Goal: Check status: Check status

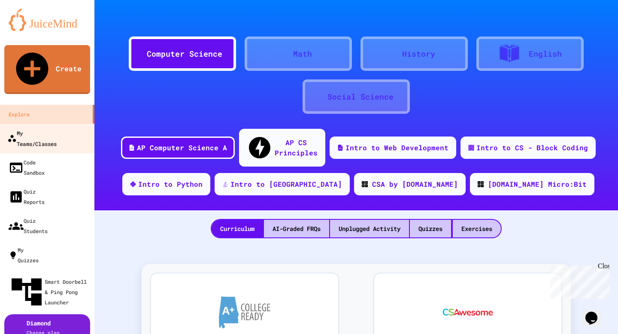
click at [27, 127] on div "My Teams/Classes" at bounding box center [31, 137] width 49 height 21
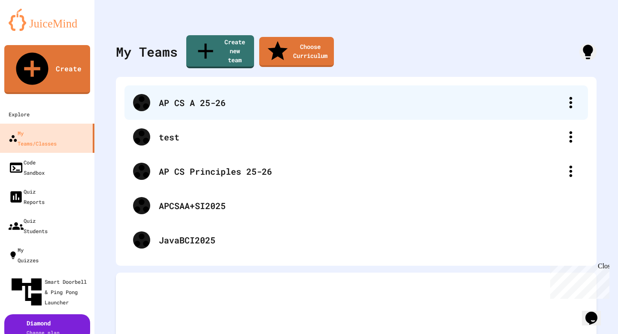
click at [199, 96] on div "AP CS A 25-26" at bounding box center [360, 102] width 403 height 13
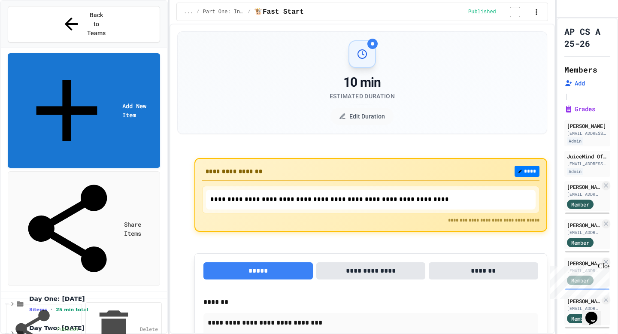
scroll to position [132, 0]
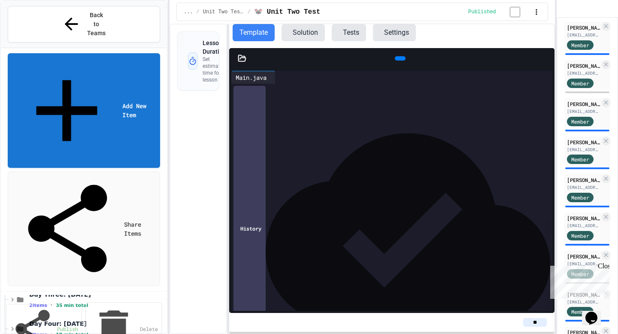
scroll to position [440, 0]
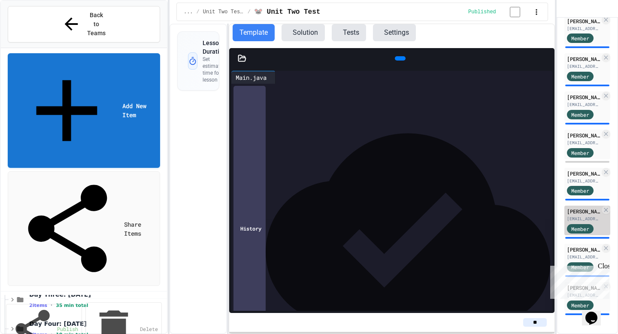
click at [580, 211] on div "[PERSON_NAME]" at bounding box center [583, 211] width 33 height 8
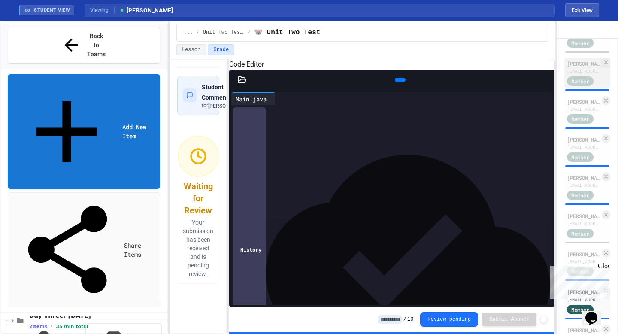
scroll to position [295, 0]
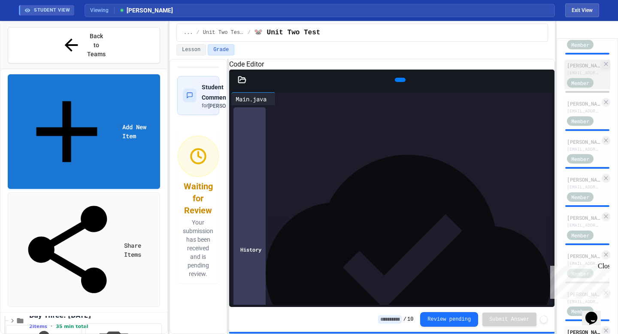
click at [579, 69] on div "[PERSON_NAME]" at bounding box center [583, 65] width 33 height 8
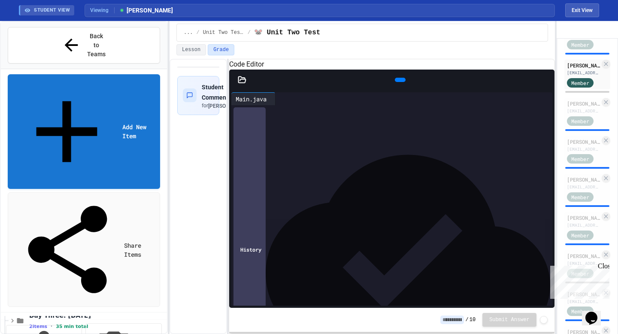
click at [401, 82] on div at bounding box center [400, 80] width 11 height 4
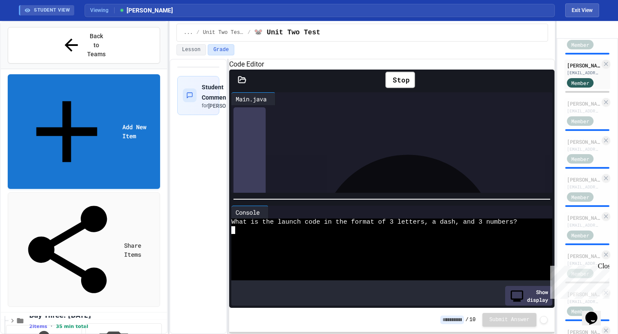
click at [290, 241] on div at bounding box center [387, 238] width 313 height 8
type textarea "***"
